Goal: Check status: Check status

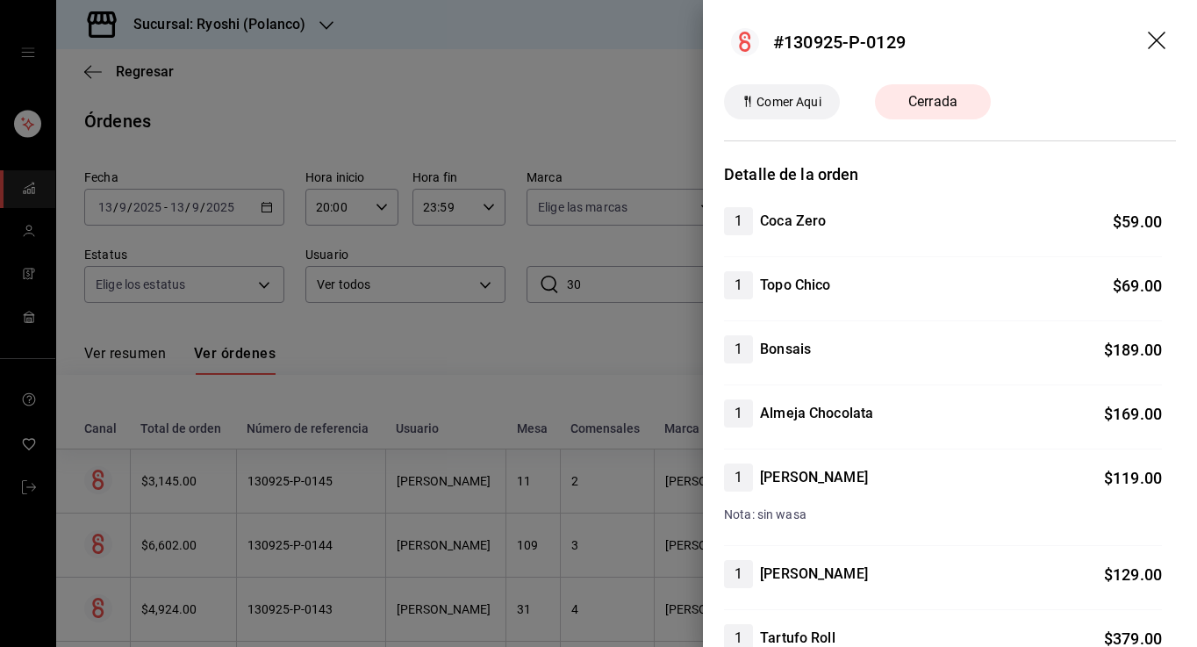
scroll to position [154, 0]
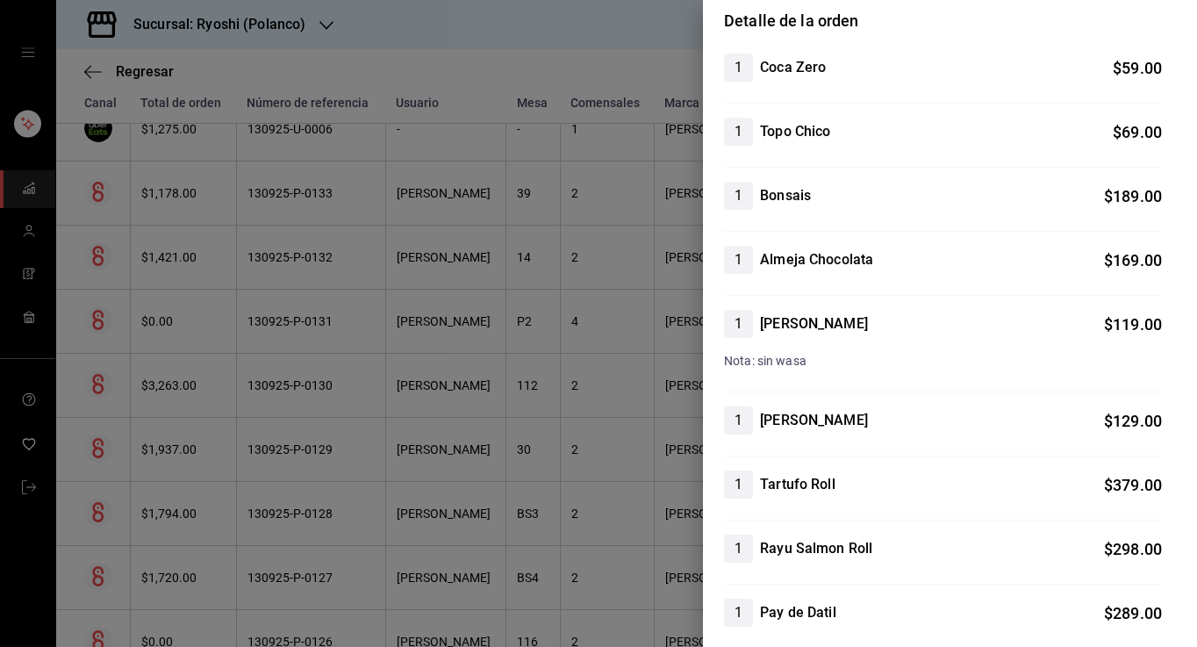
click at [471, 60] on div at bounding box center [598, 323] width 1197 height 647
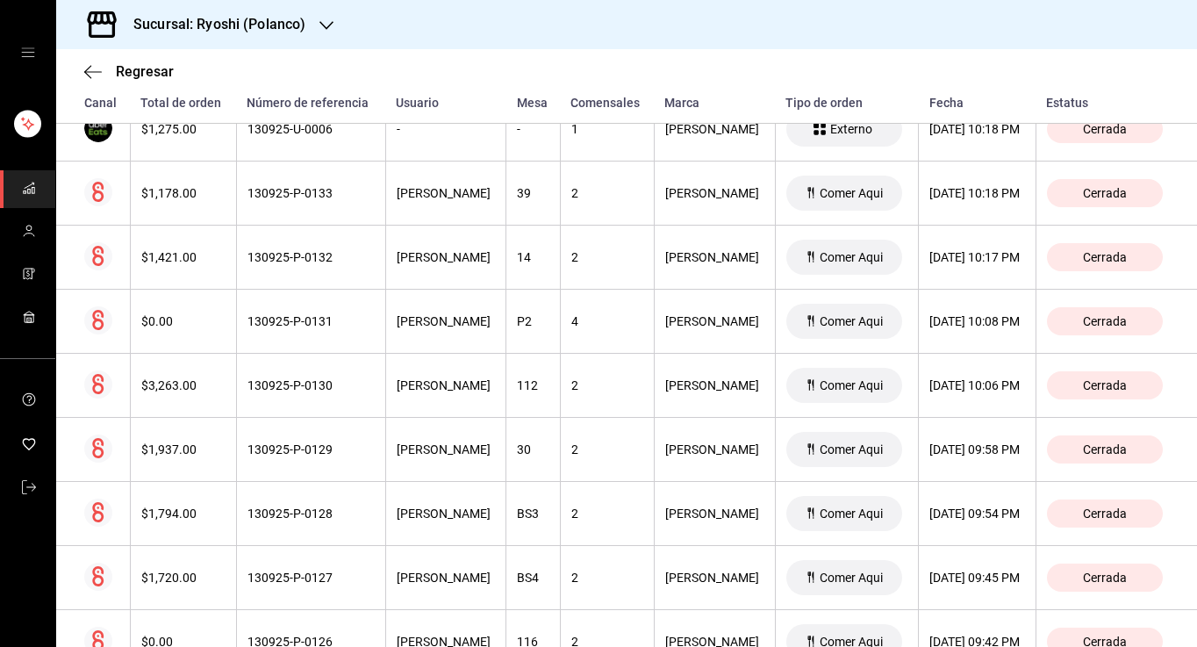
scroll to position [1190, 0]
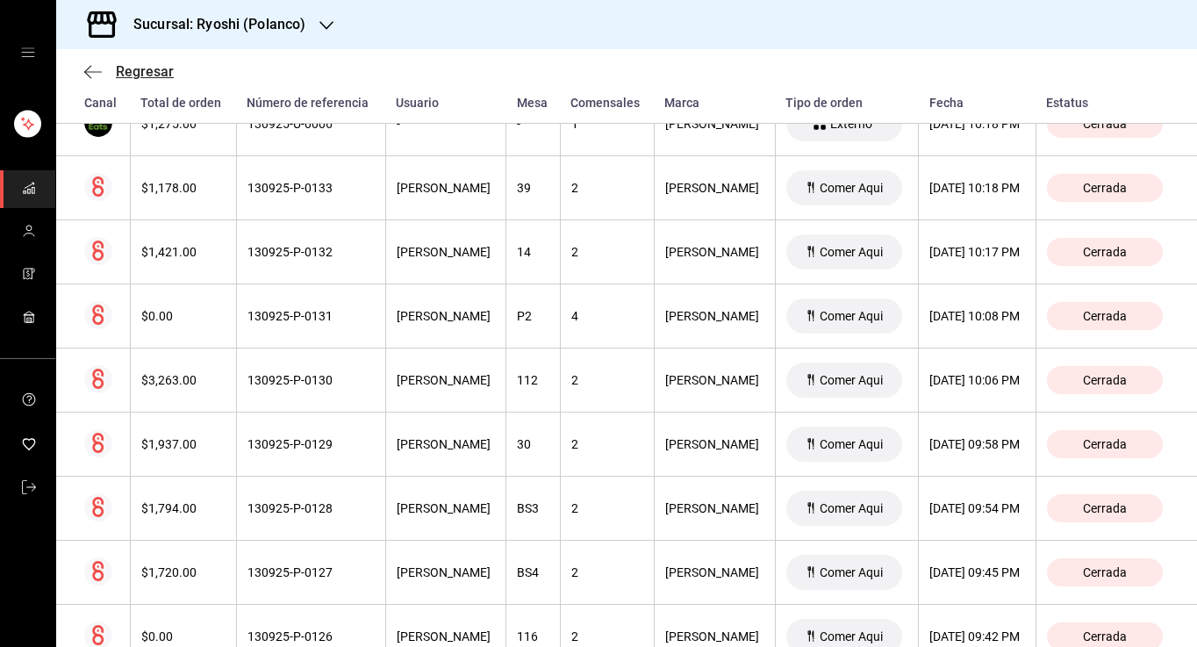
click at [89, 73] on icon "button" at bounding box center [93, 72] width 18 height 16
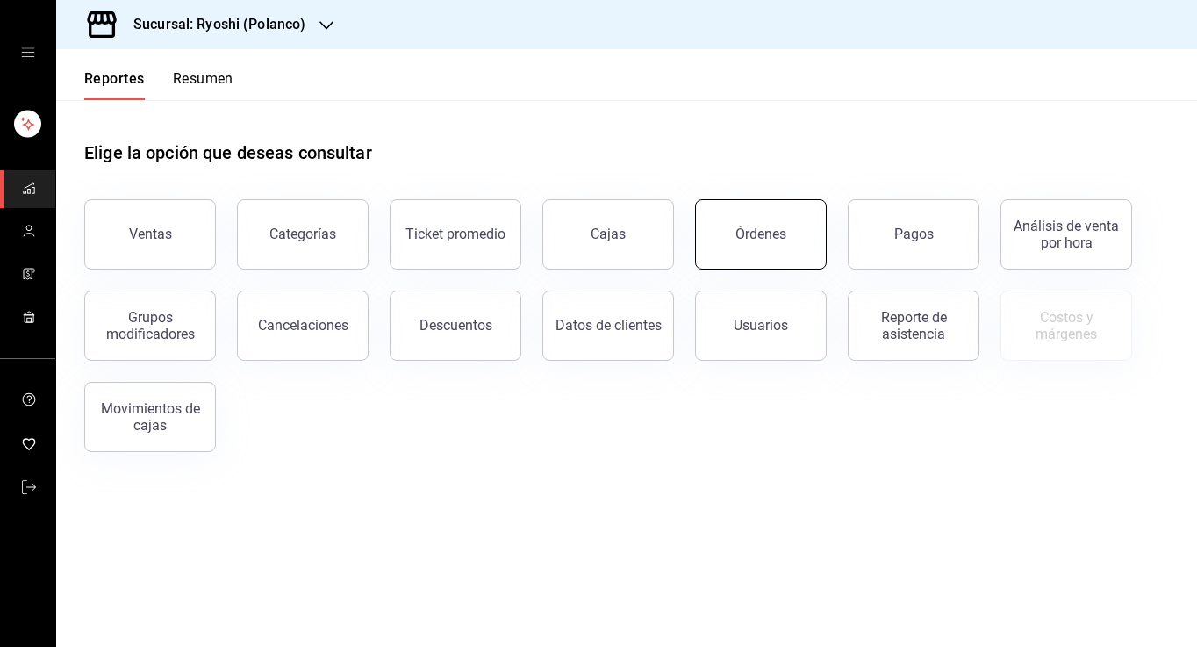
click at [786, 229] on button "Órdenes" at bounding box center [761, 234] width 132 height 70
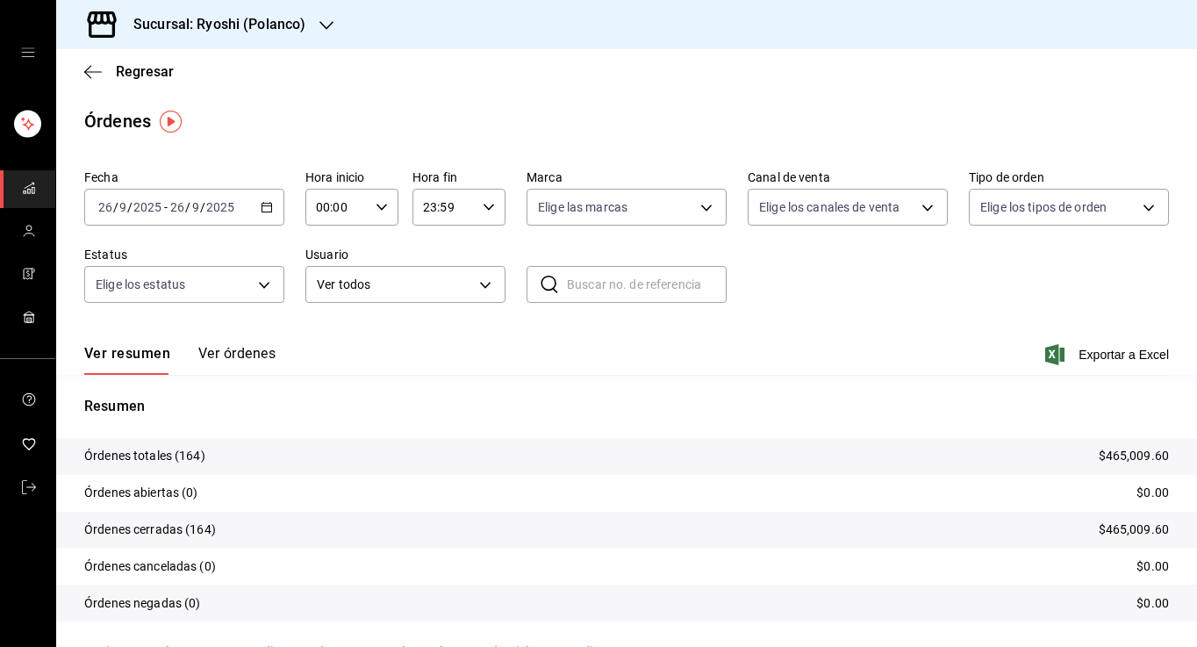
click at [261, 206] on icon "button" at bounding box center [267, 207] width 12 height 12
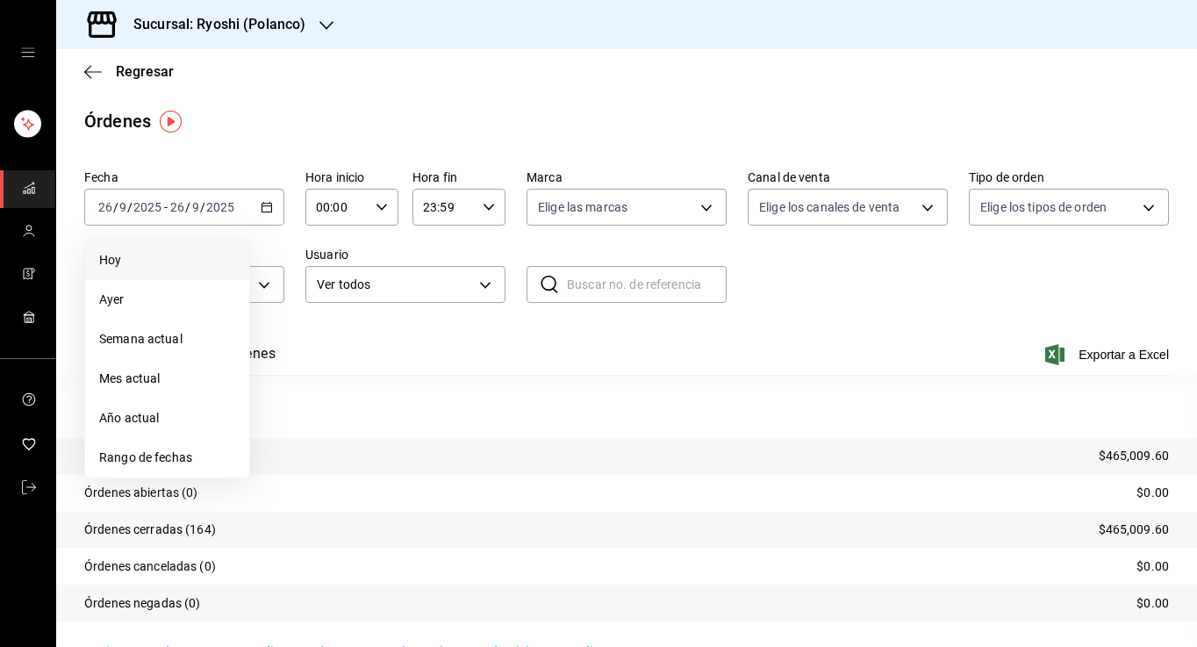
click at [140, 259] on span "Hoy" at bounding box center [167, 260] width 136 height 18
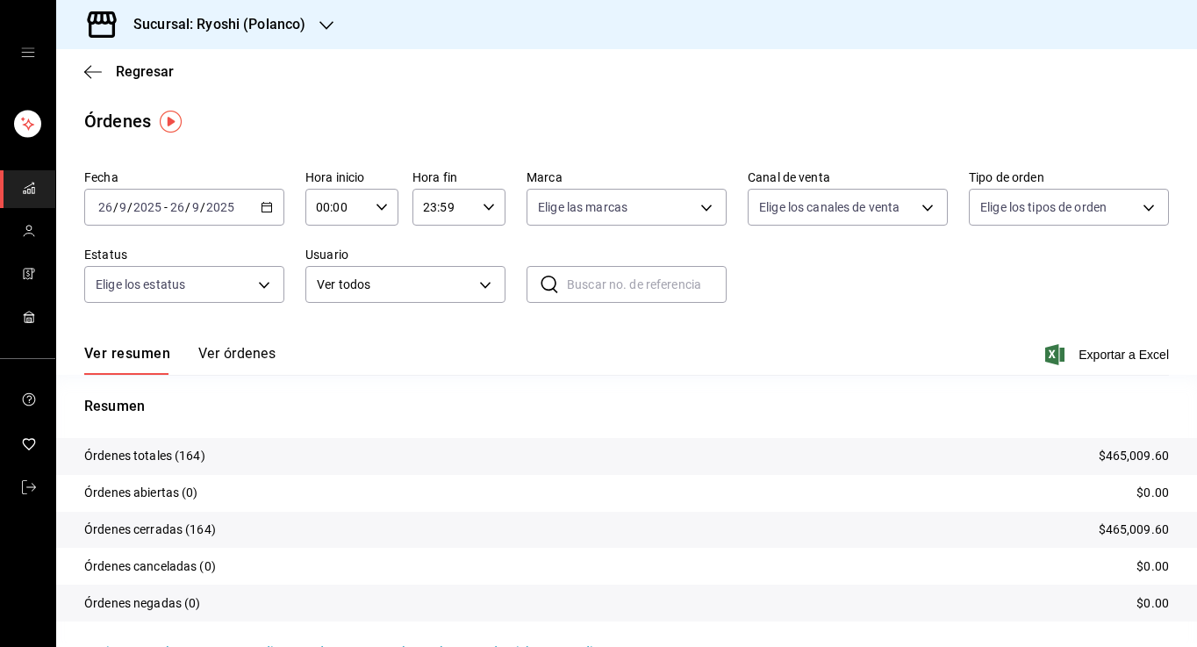
click at [273, 204] on div "[DATE] [DATE] - [DATE] [DATE]" at bounding box center [184, 207] width 200 height 37
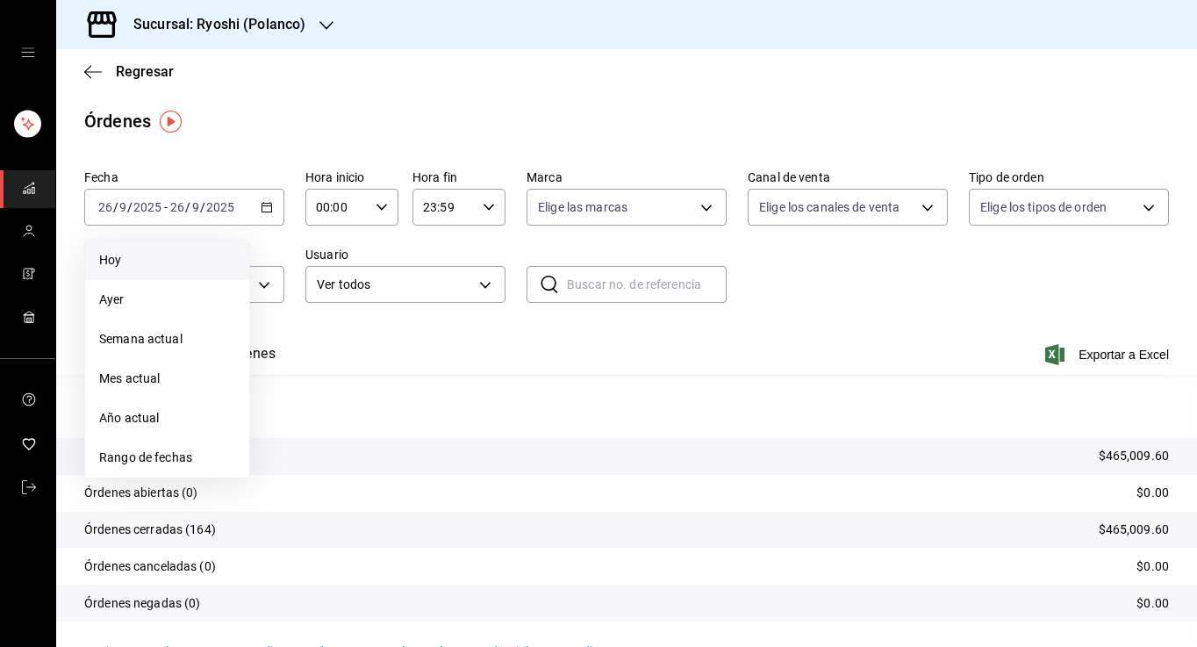
click at [152, 259] on span "Hoy" at bounding box center [167, 260] width 136 height 18
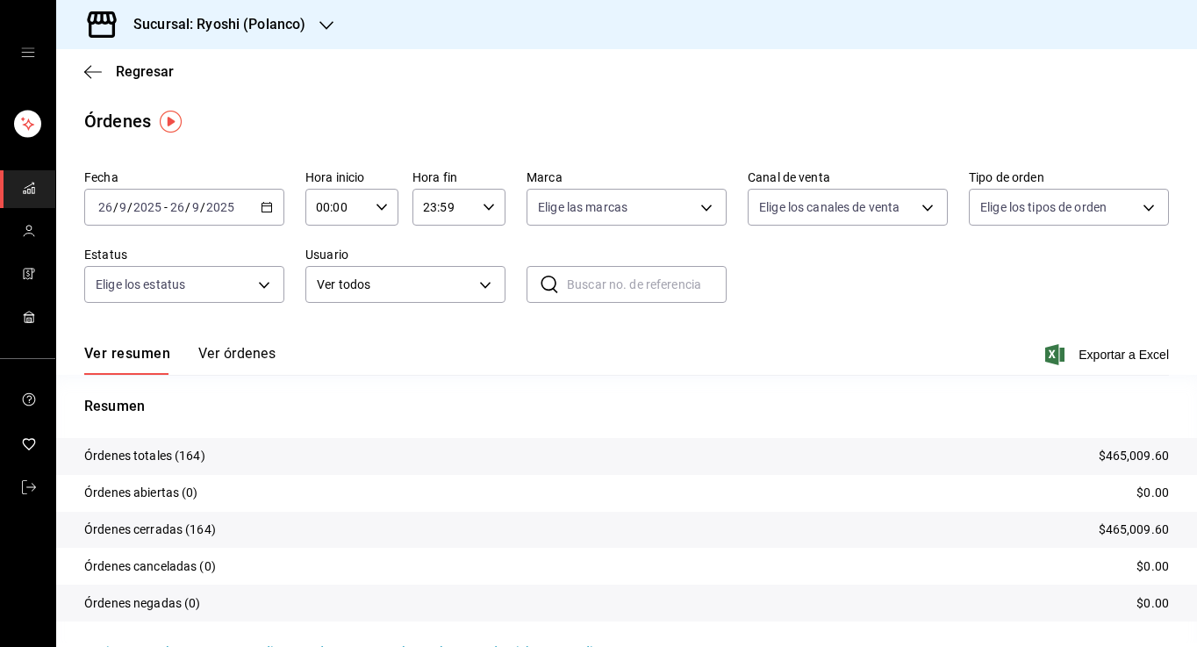
click at [294, 194] on div "Fecha [DATE] [DATE] - [DATE] [DATE] Hora inicio 00:00 Hora inicio Hora fin 23:5…" at bounding box center [626, 243] width 1085 height 162
click at [276, 202] on div "[DATE] [DATE] - [DATE] [DATE]" at bounding box center [184, 207] width 200 height 37
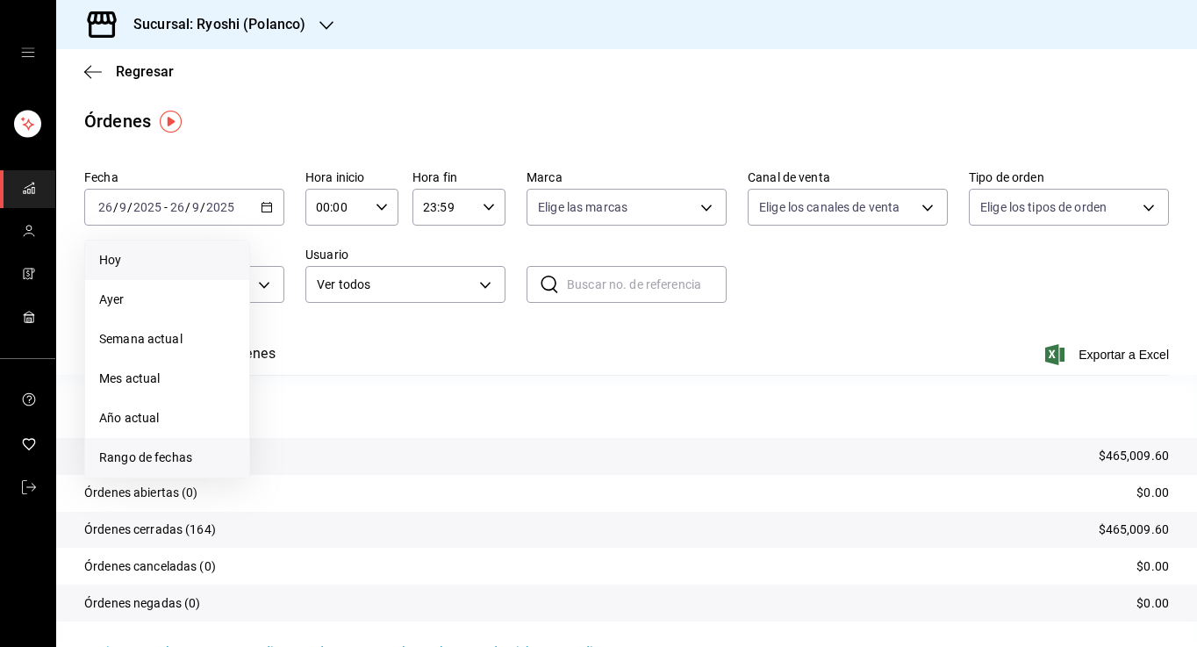
click at [140, 454] on span "Rango de fechas" at bounding box center [167, 458] width 136 height 18
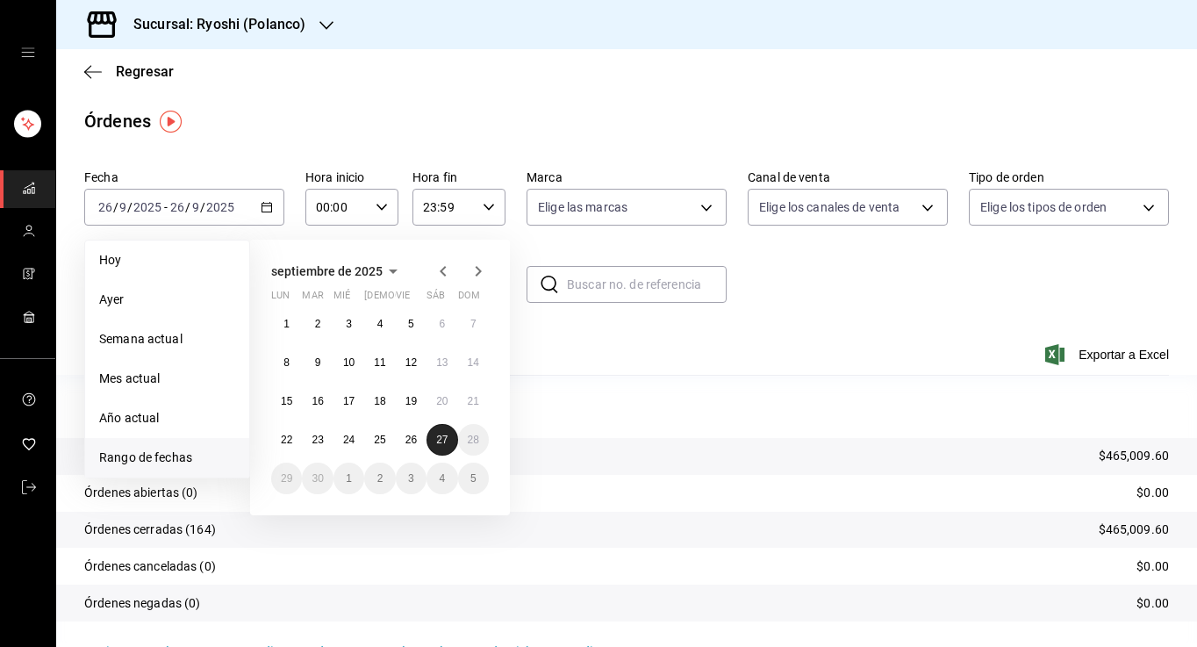
click at [448, 439] on abbr "27" at bounding box center [441, 440] width 11 height 12
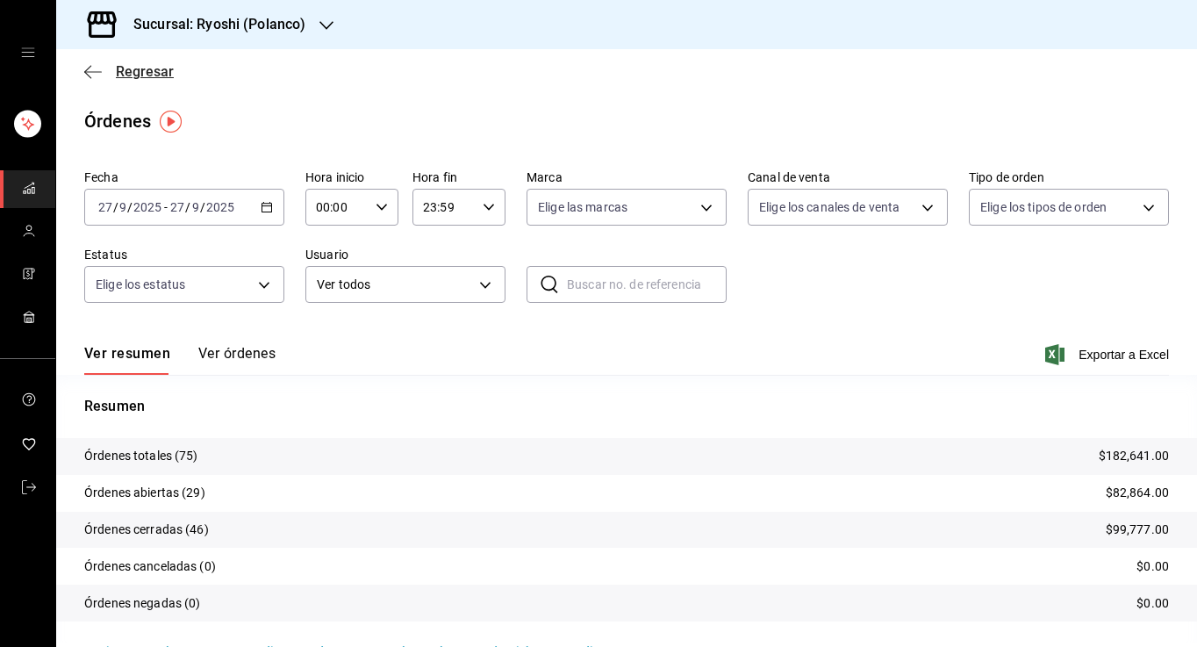
click at [93, 71] on icon "button" at bounding box center [93, 71] width 18 height 1
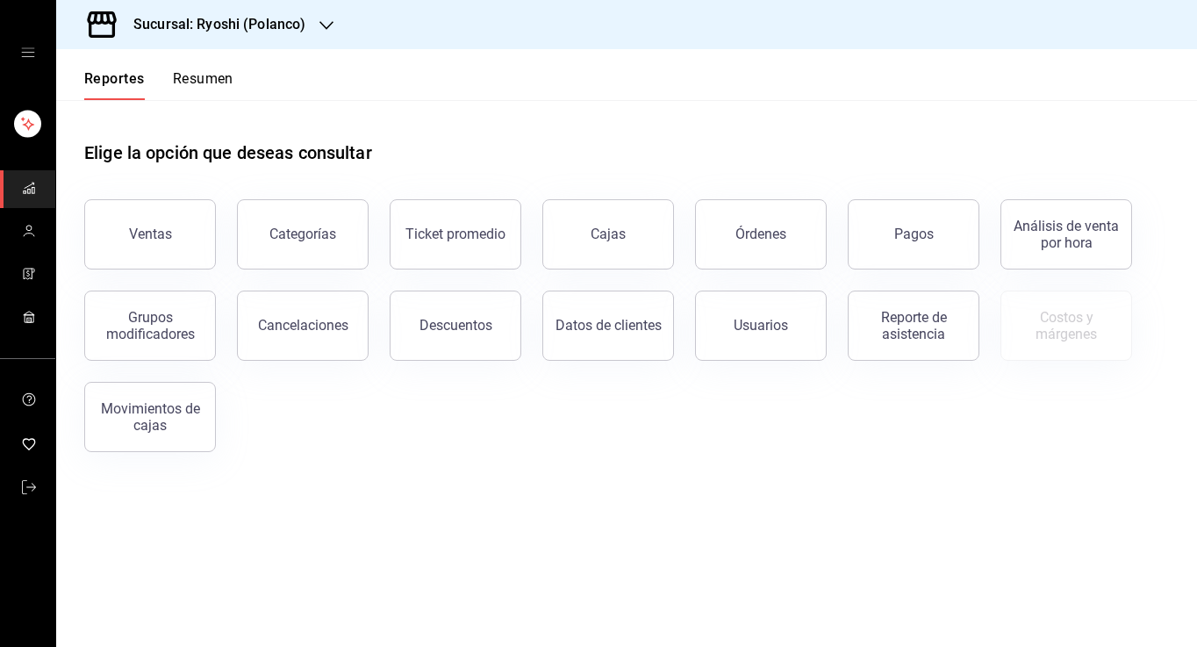
click at [205, 81] on button "Resumen" at bounding box center [203, 85] width 61 height 30
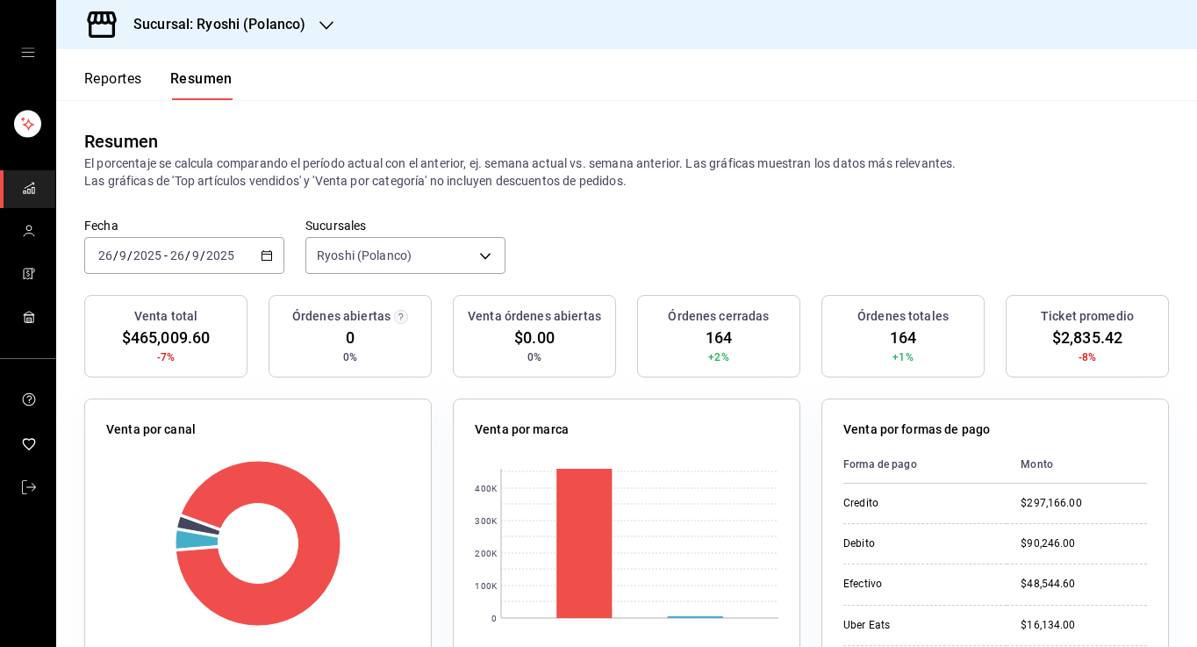
click at [263, 262] on div "[DATE] [DATE] - [DATE] [DATE]" at bounding box center [184, 255] width 200 height 37
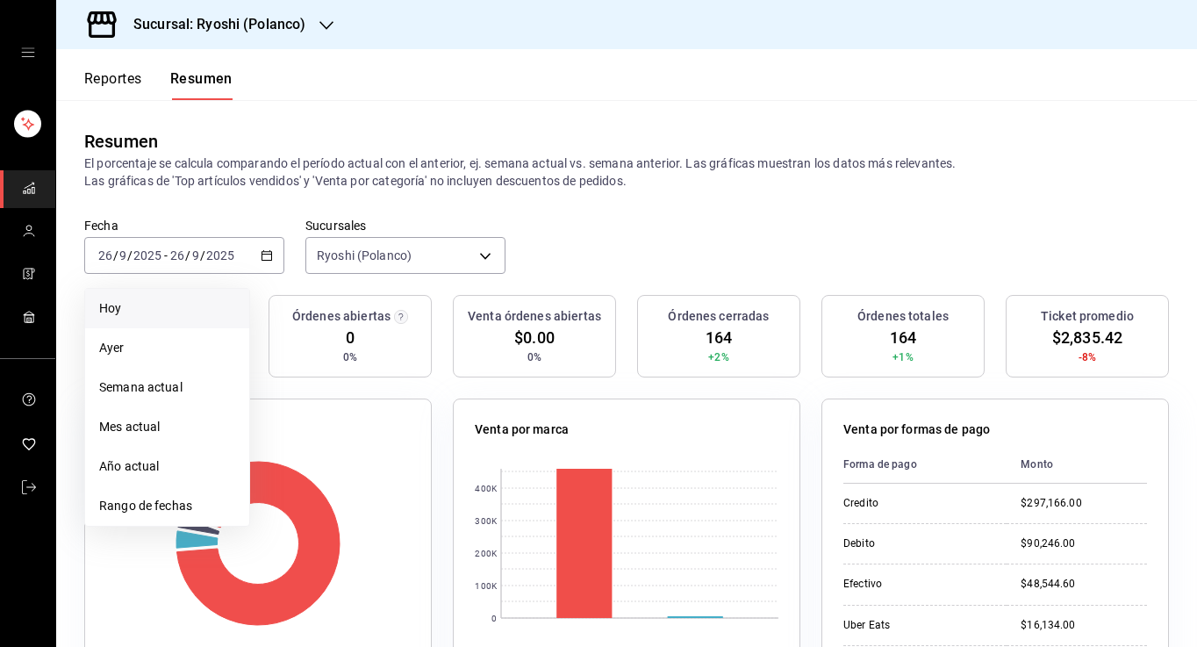
click at [138, 305] on span "Hoy" at bounding box center [167, 308] width 136 height 18
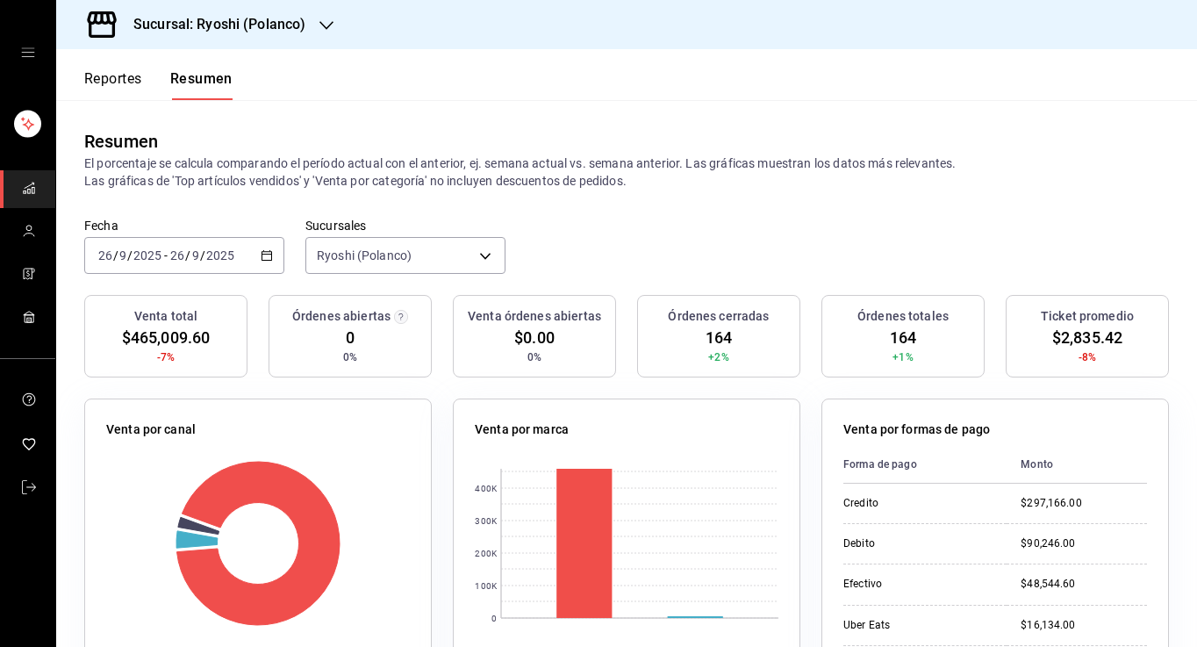
click at [277, 256] on div "[DATE] [DATE] - [DATE] [DATE]" at bounding box center [184, 255] width 200 height 37
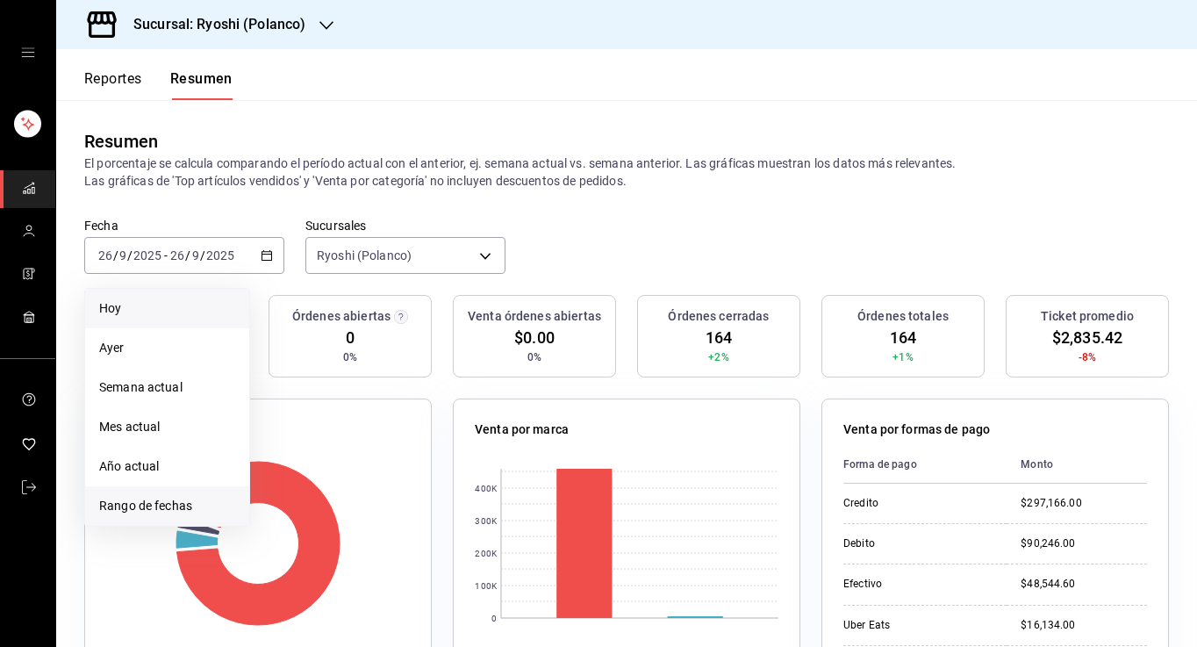
click at [146, 515] on li "Rango de fechas" at bounding box center [167, 505] width 164 height 39
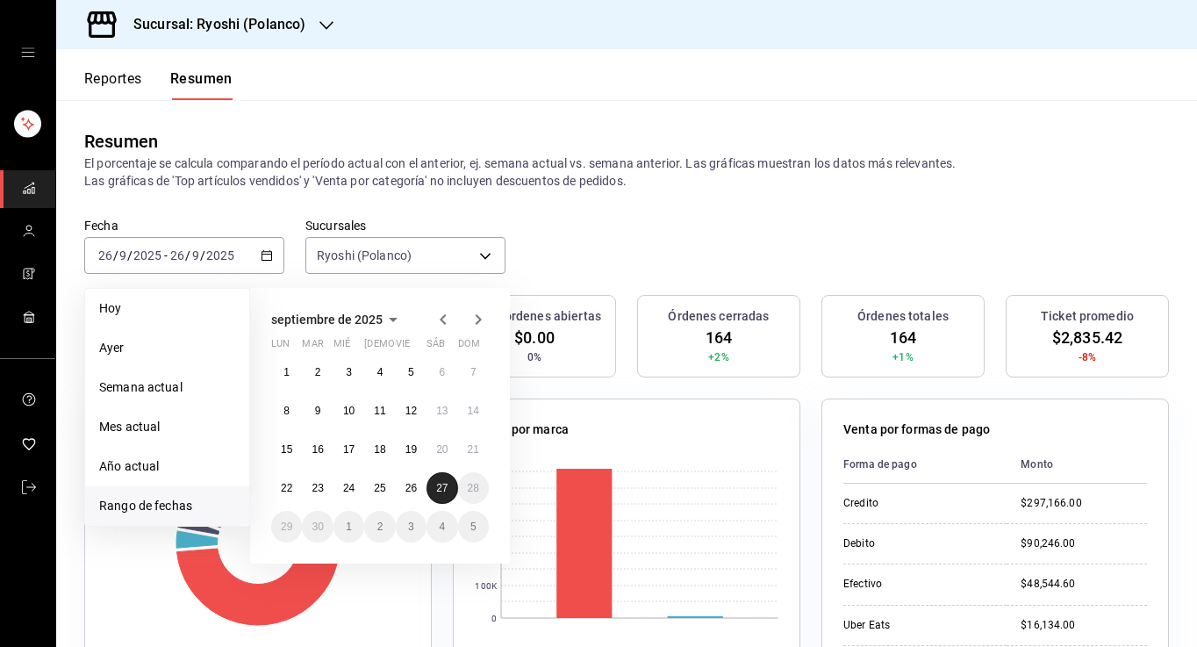
click at [453, 494] on button "27" at bounding box center [442, 488] width 31 height 32
click at [442, 491] on abbr "27" at bounding box center [441, 488] width 11 height 12
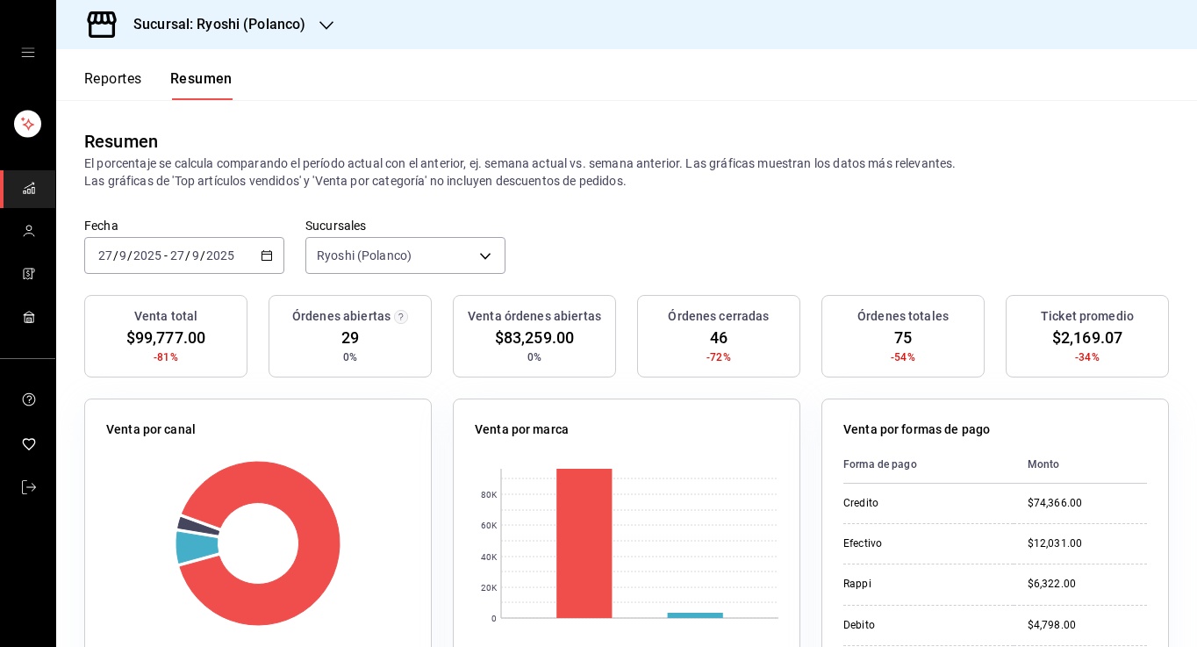
click at [124, 77] on button "Reportes" at bounding box center [113, 85] width 58 height 30
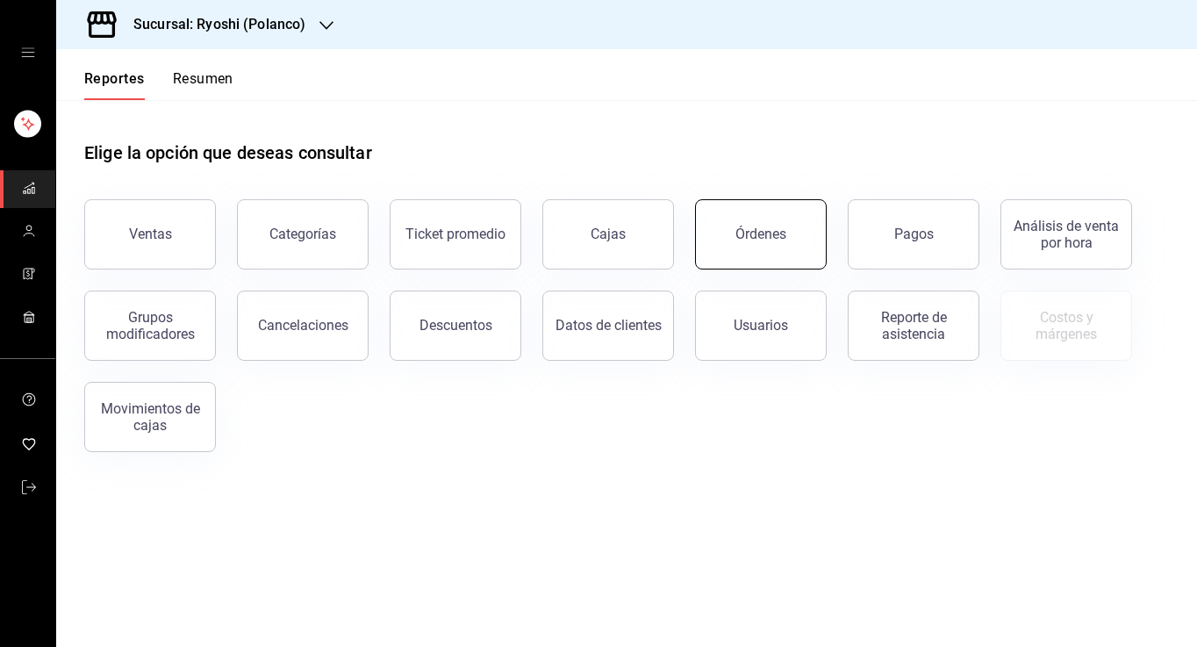
click at [745, 232] on div "Órdenes" at bounding box center [761, 234] width 51 height 17
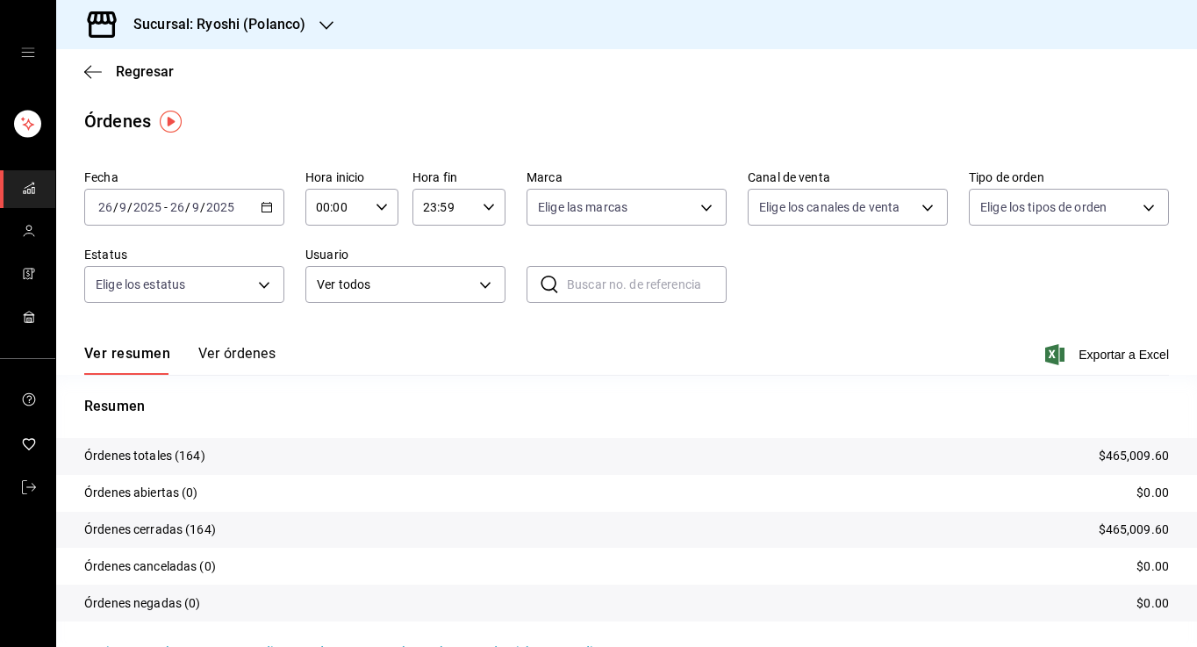
click at [271, 205] on \(Stroke\) "button" at bounding box center [267, 208] width 11 height 10
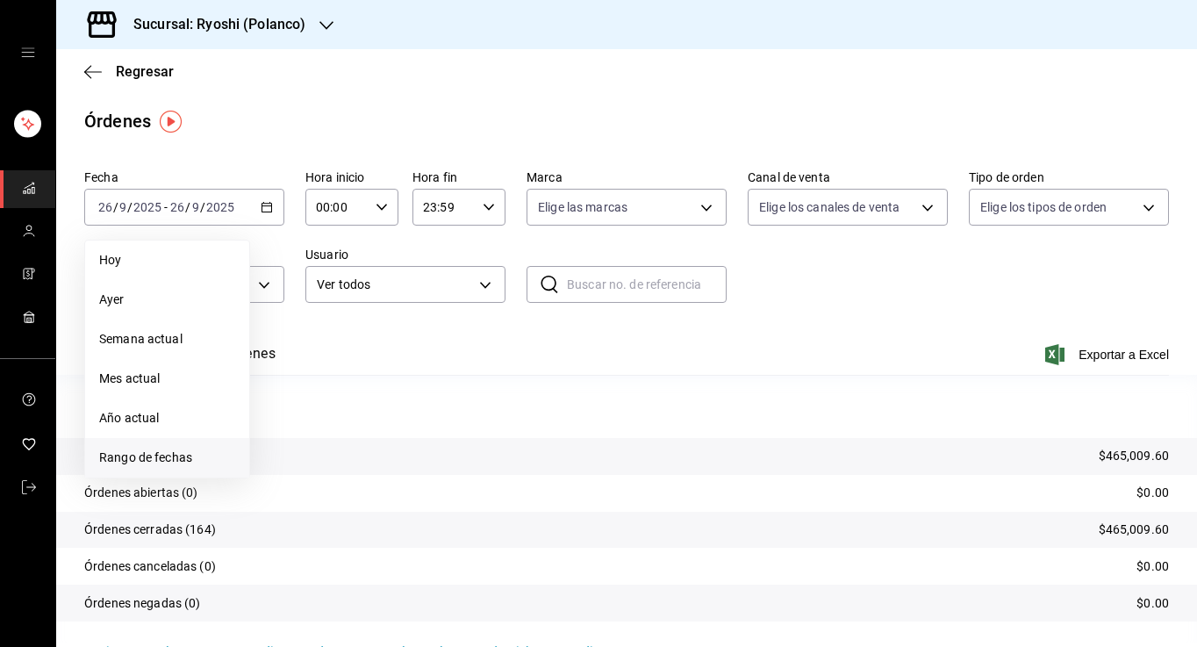
click at [181, 452] on span "Rango de fechas" at bounding box center [167, 458] width 136 height 18
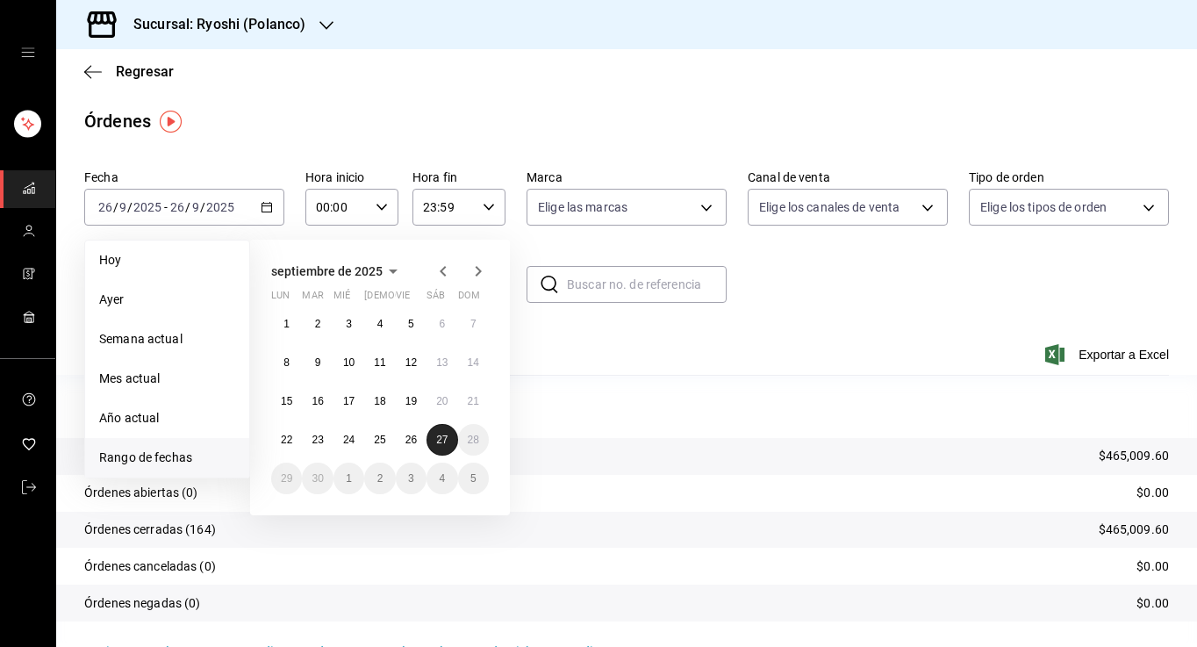
click at [430, 438] on button "27" at bounding box center [442, 440] width 31 height 32
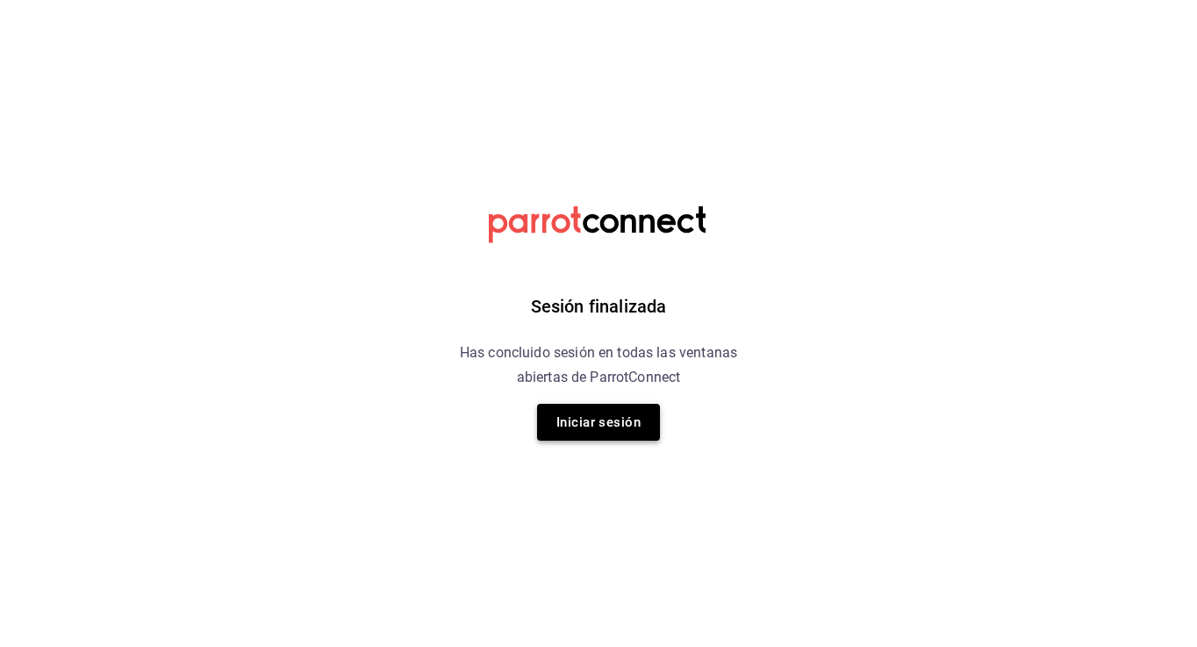
click at [614, 417] on button "Iniciar sesión" at bounding box center [598, 422] width 123 height 37
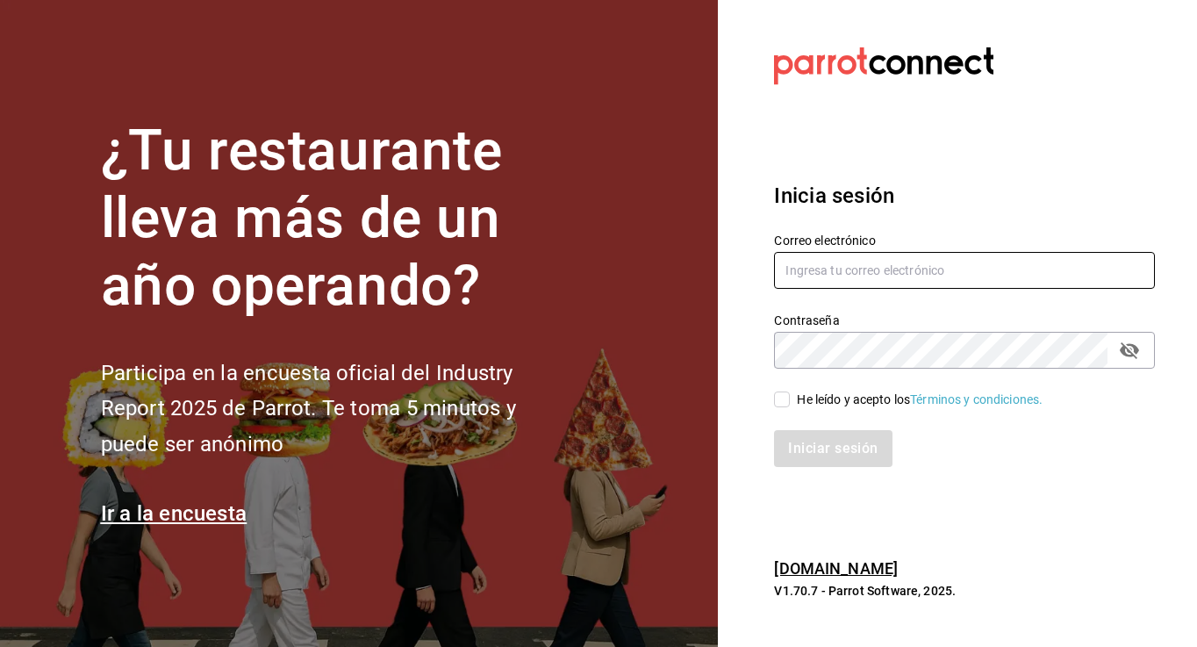
type input "[PERSON_NAME][EMAIL_ADDRESS][PERSON_NAME][DOMAIN_NAME]"
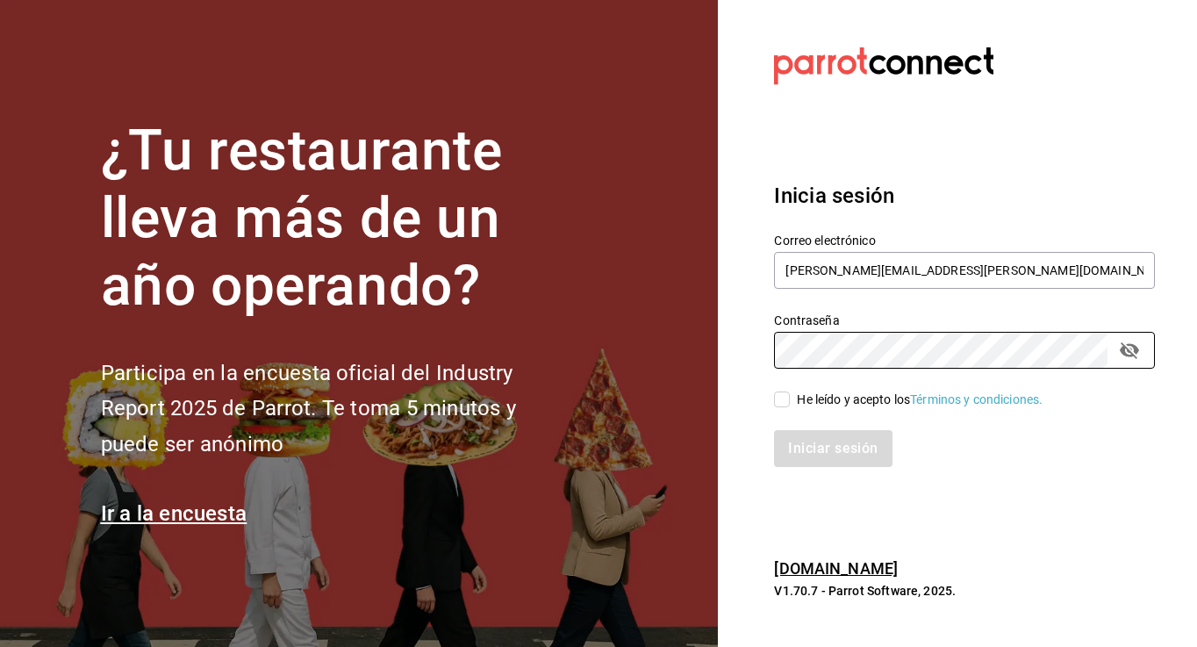
click at [780, 395] on input "He leído y acepto los Términos y condiciones." at bounding box center [782, 399] width 16 height 16
checkbox input "true"
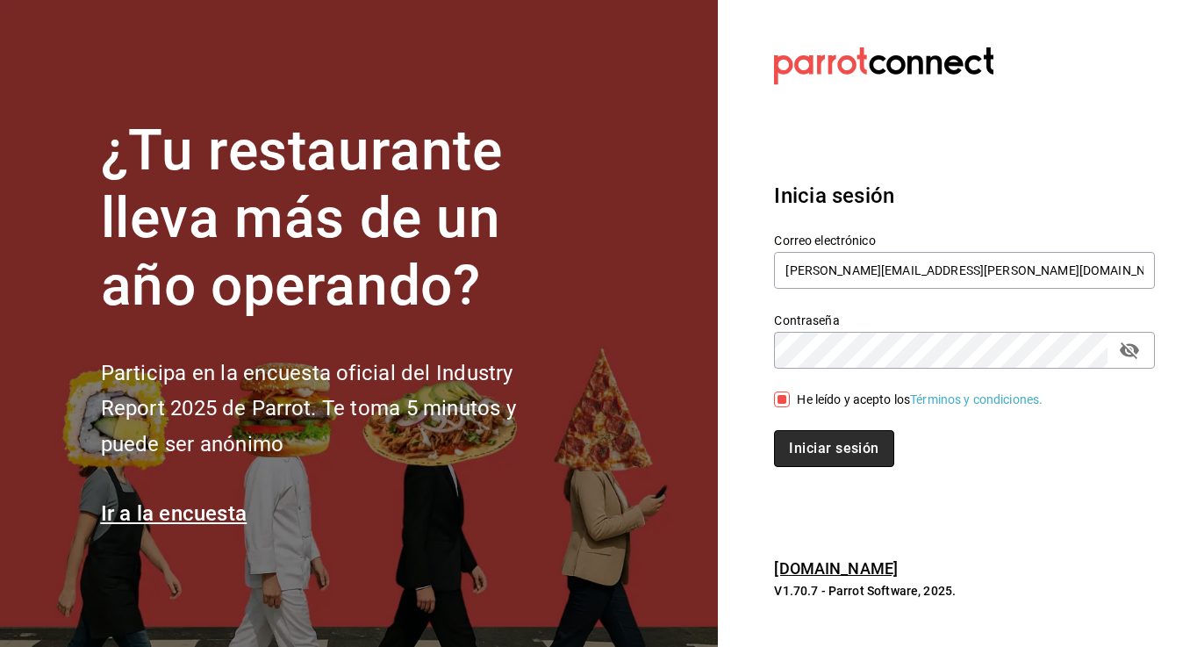
click at [839, 451] on button "Iniciar sesión" at bounding box center [833, 448] width 119 height 37
